Goal: Information Seeking & Learning: Check status

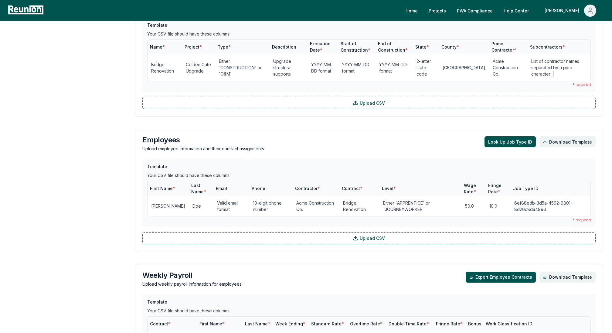
scroll to position [397, 0]
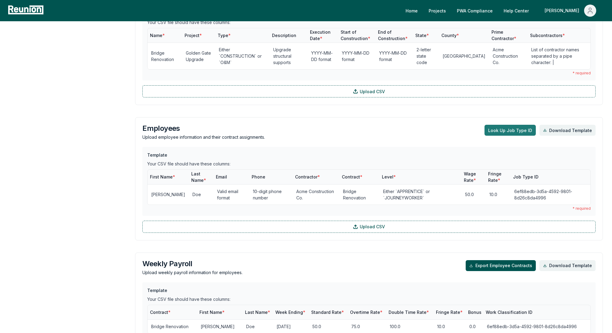
click at [516, 130] on button "Look Up Job Type ID" at bounding box center [510, 130] width 51 height 11
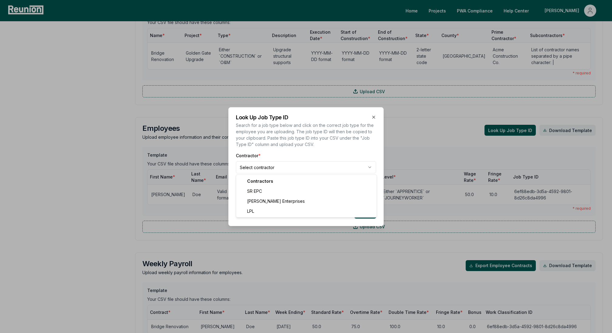
click at [272, 171] on body "Please visit us on your desktop We're working on making our marketplace mobile-…" at bounding box center [306, 110] width 612 height 1015
click at [266, 193] on body "Please visit us on your desktop We're working on making our marketplace mobile-…" at bounding box center [306, 110] width 612 height 1015
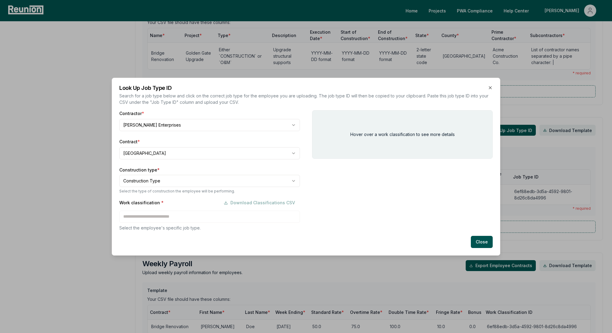
click at [221, 184] on body "Please visit us on your desktop We're working on making our marketplace mobile-…" at bounding box center [306, 110] width 612 height 1015
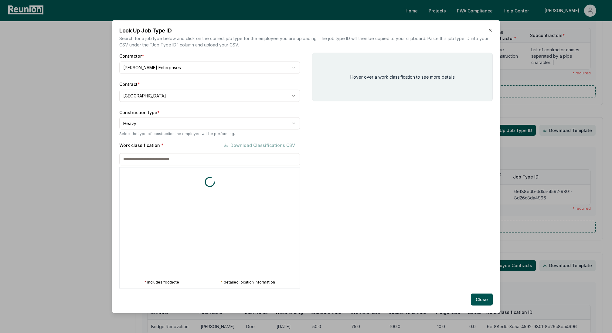
click at [226, 213] on div "Work classification * Download Classifications CSV * includes footnote * detail…" at bounding box center [209, 213] width 181 height 149
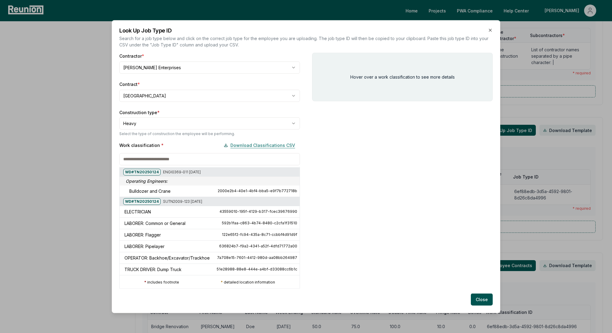
click at [253, 145] on button "Download Classifications CSV" at bounding box center [259, 145] width 81 height 12
click at [97, 66] on div at bounding box center [306, 166] width 612 height 333
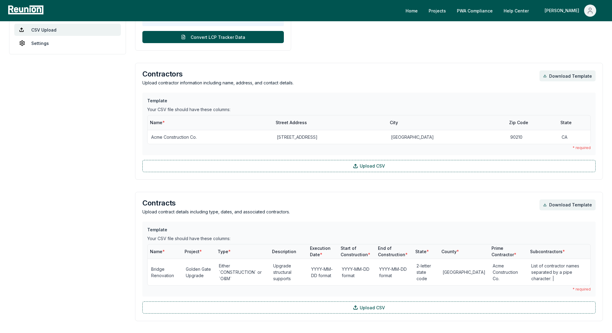
scroll to position [0, 0]
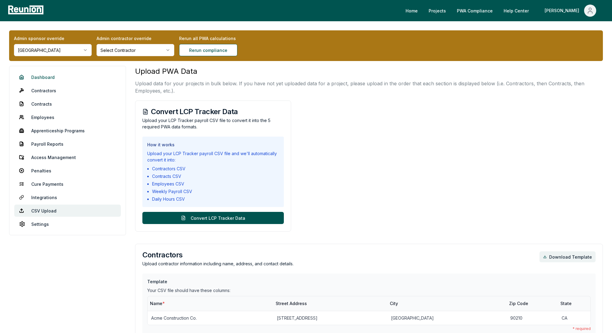
click at [45, 72] on link "Dashboard" at bounding box center [67, 77] width 107 height 12
click at [46, 78] on link "Dashboard" at bounding box center [67, 77] width 107 height 12
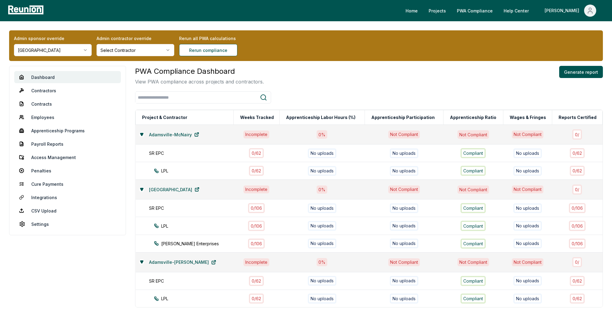
click at [34, 49] on html "Please visit us on your desktop We're working on making our marketplace mobile-…" at bounding box center [306, 182] width 612 height 365
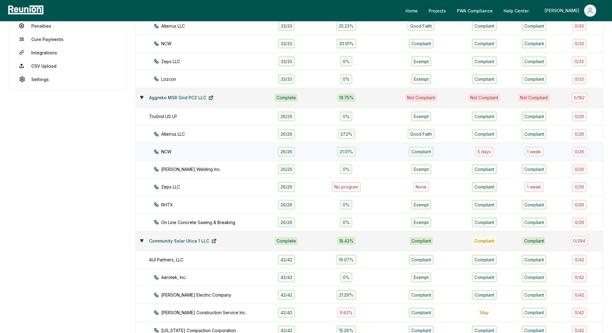
scroll to position [150, 0]
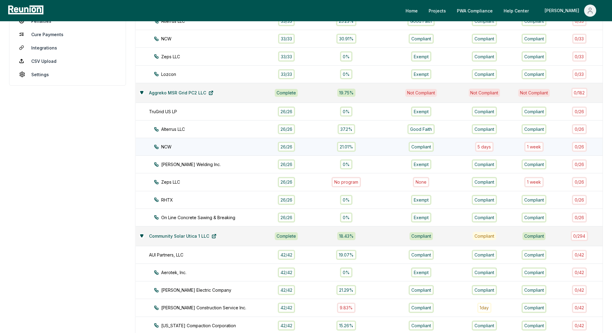
click at [536, 147] on div "1 week" at bounding box center [533, 147] width 19 height 10
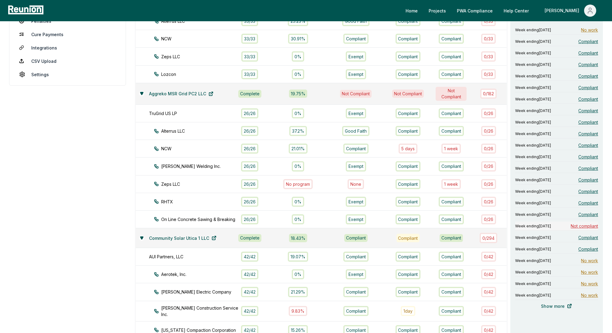
click at [588, 224] on span "Not compliant" at bounding box center [584, 226] width 27 height 6
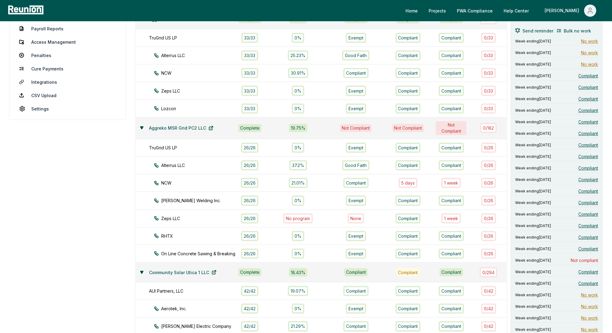
scroll to position [88, 0]
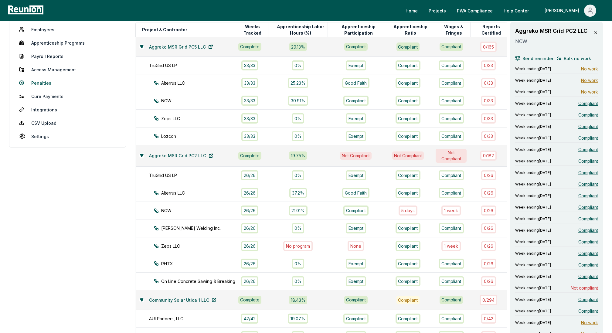
click at [38, 80] on link "Penalties" at bounding box center [67, 83] width 107 height 12
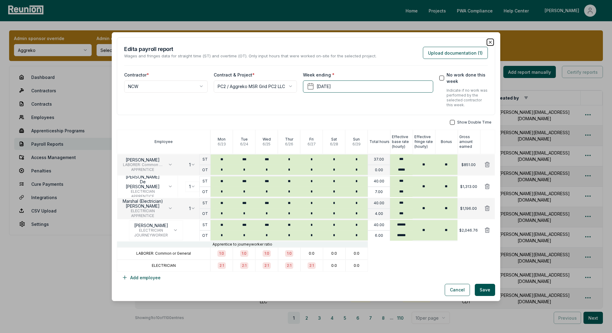
click at [491, 43] on icon "button" at bounding box center [490, 42] width 5 height 5
